Goal: Task Accomplishment & Management: Use online tool/utility

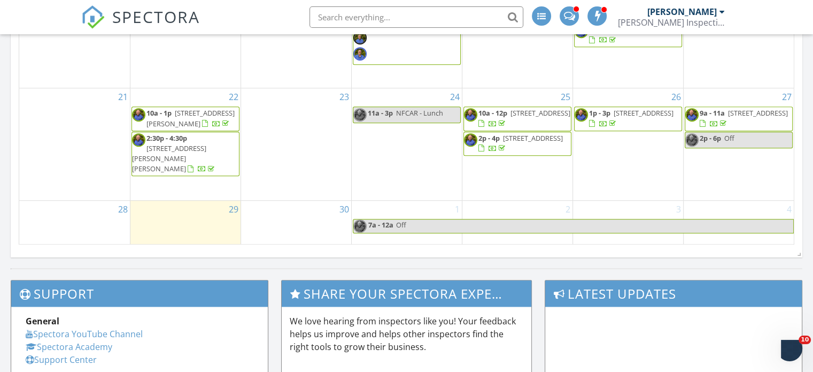
scroll to position [883, 830]
click at [423, 59] on span "9a - 12p 71 Catlin St, Meriden 06450" at bounding box center [406, 39] width 107 height 49
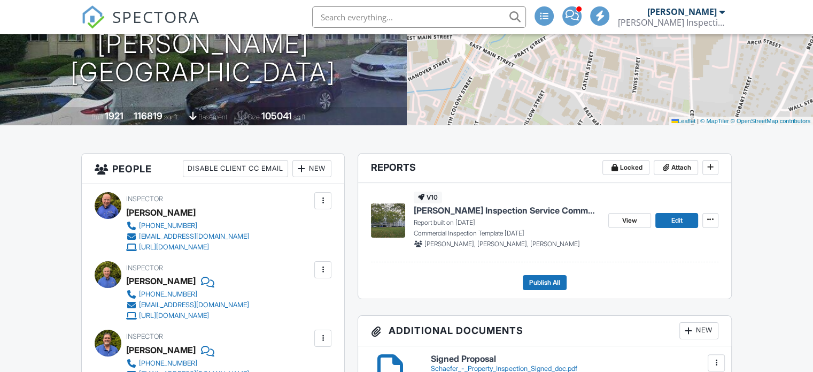
click at [478, 209] on span "[PERSON_NAME] Inspection Service Commercial Report" at bounding box center [507, 210] width 186 height 12
